Goal: Navigation & Orientation: Find specific page/section

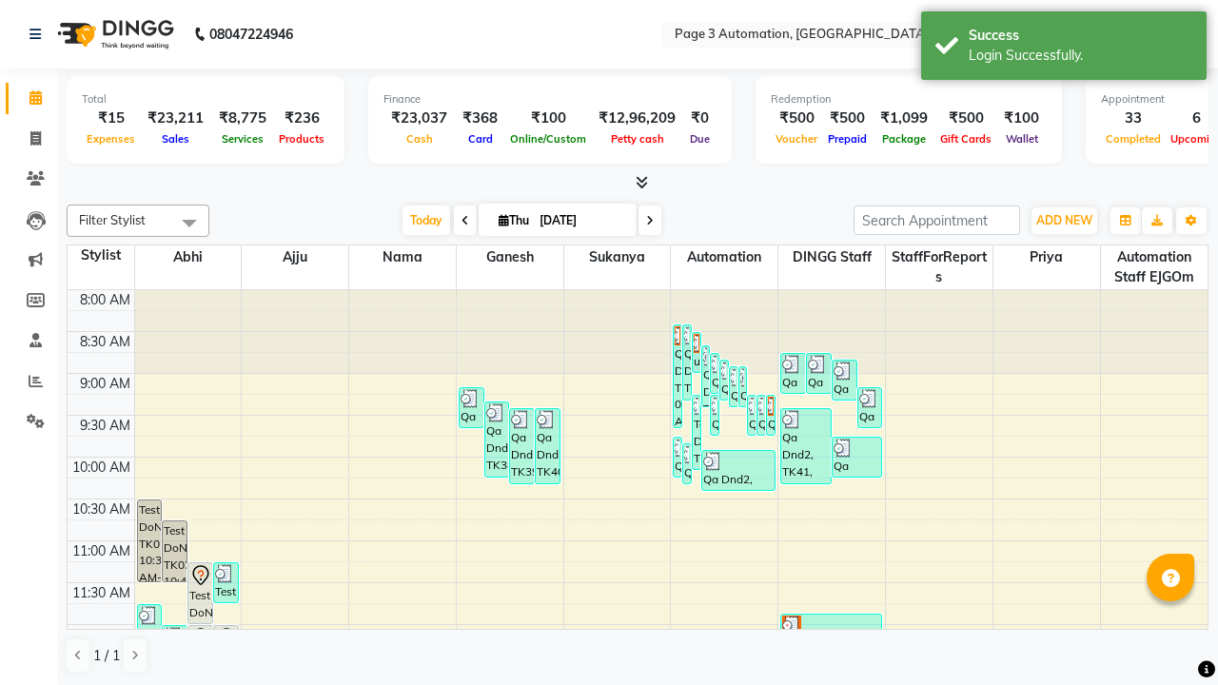
scroll to position [1, 0]
click at [1187, 32] on icon at bounding box center [1186, 33] width 13 height 13
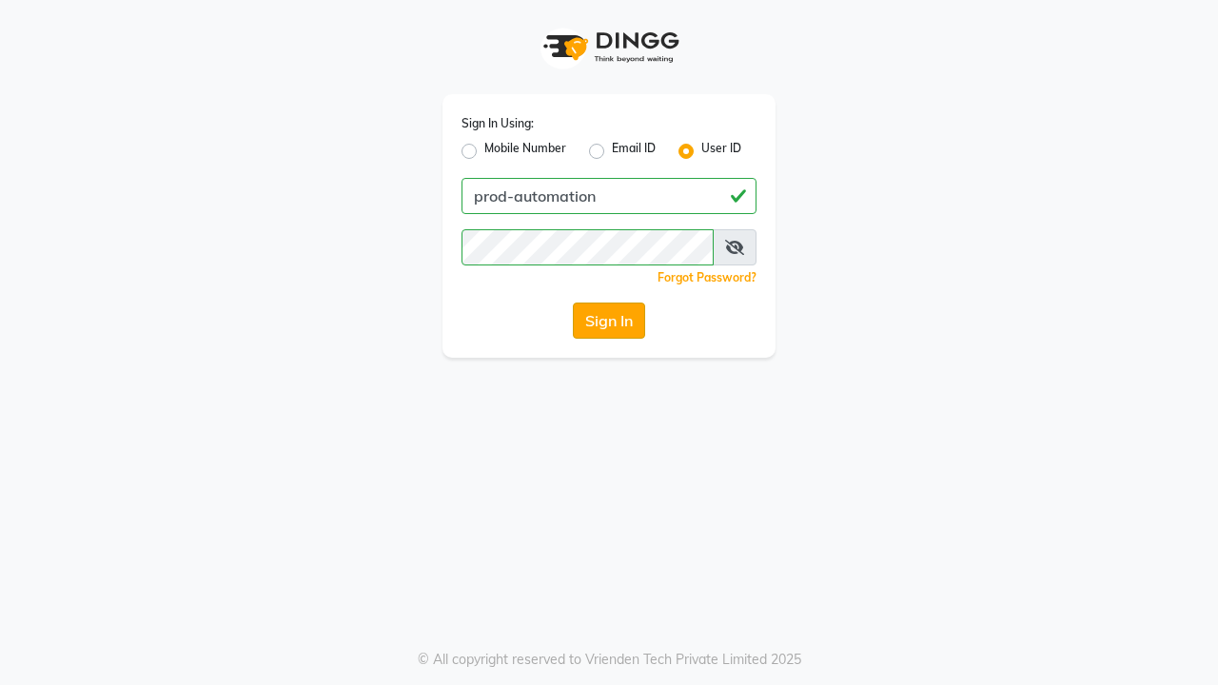
click at [609, 321] on button "Sign In" at bounding box center [609, 321] width 72 height 36
